Goal: Task Accomplishment & Management: Manage account settings

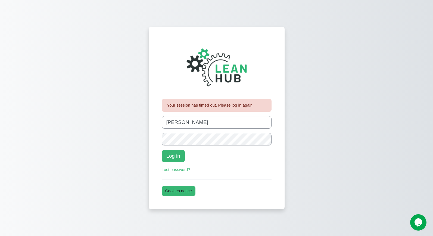
click at [187, 147] on form "Username johanna Password Log in Lost password?" at bounding box center [217, 144] width 110 height 57
click at [175, 156] on button "Log in" at bounding box center [173, 156] width 23 height 13
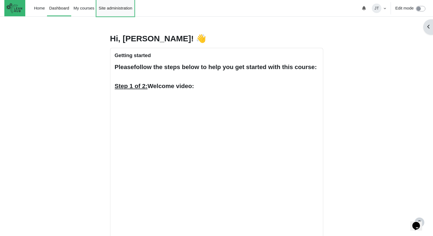
click at [109, 7] on link "Site administration" at bounding box center [116, 8] width 38 height 16
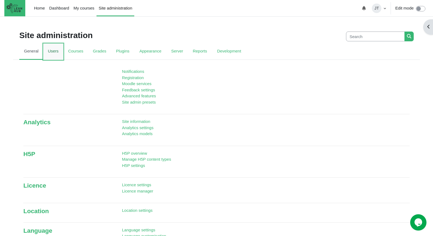
click at [55, 52] on link "Users" at bounding box center [53, 52] width 20 height 16
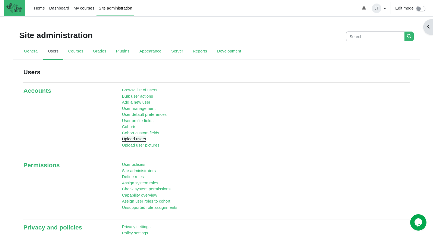
click at [137, 139] on link "Upload users" at bounding box center [134, 138] width 24 height 5
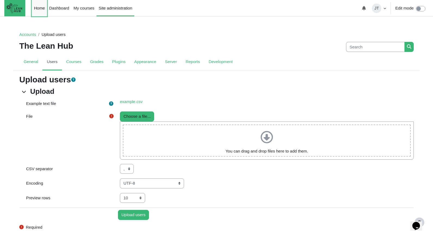
click at [37, 9] on link "Home" at bounding box center [39, 8] width 15 height 16
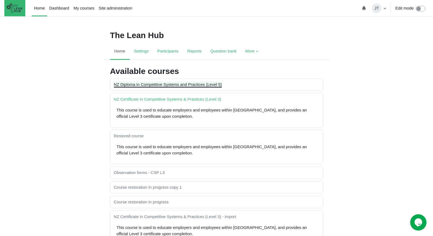
click at [191, 85] on link "NZ Diploma in Competitive Systems and Practices (Level 5)" at bounding box center [168, 84] width 108 height 5
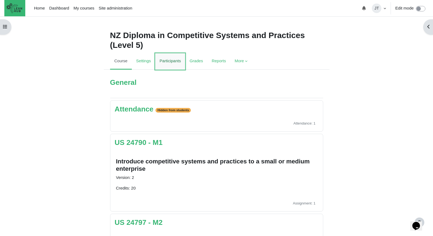
click at [178, 59] on link "Participants" at bounding box center [170, 61] width 30 height 16
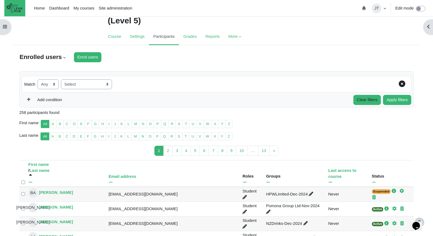
scroll to position [25, 0]
click at [63, 57] on div "Enrolled users" at bounding box center [42, 57] width 46 height 10
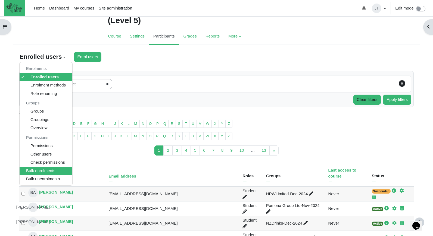
click at [46, 171] on li "Bulk enrolments" at bounding box center [46, 171] width 53 height 8
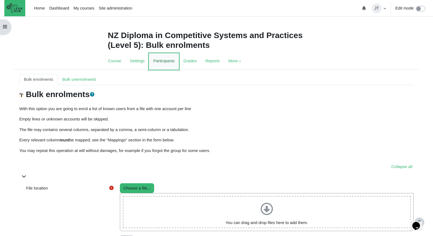
click at [166, 62] on link "Participants" at bounding box center [164, 61] width 30 height 16
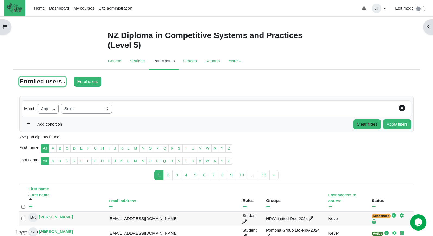
click at [62, 84] on div "Enrolled users" at bounding box center [42, 82] width 46 height 10
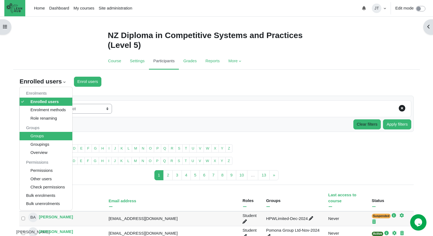
click at [50, 135] on li "Groups" at bounding box center [46, 136] width 53 height 8
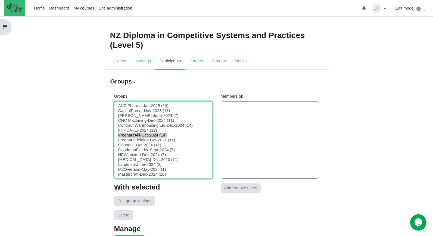
click at [136, 136] on option "FreehaufAkl-Oct-2024 (14)" at bounding box center [142, 135] width 49 height 5
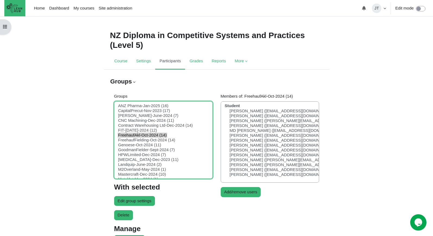
select select "158"
click at [142, 140] on option "FreehaufFielding-Oct-2024 (14)" at bounding box center [147, 140] width 58 height 5
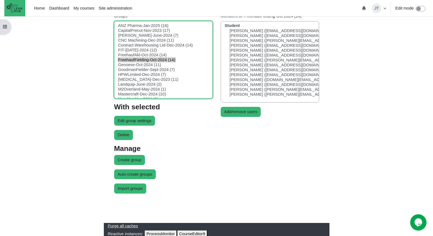
scroll to position [20, 0]
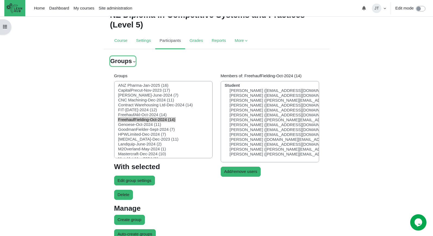
click at [132, 60] on div "Groups" at bounding box center [123, 61] width 26 height 10
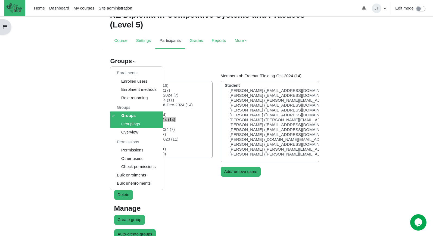
click at [133, 124] on li "Groupings" at bounding box center [136, 124] width 53 height 8
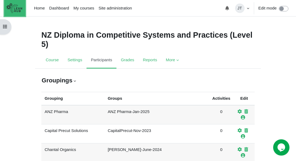
click at [15, 5] on img "Site navigation" at bounding box center [14, 8] width 20 height 14
